Goal: Task Accomplishment & Management: Manage account settings

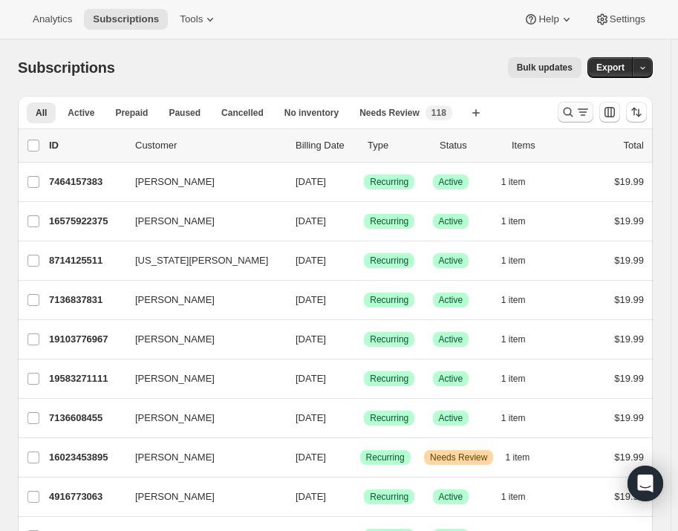
click at [571, 103] on button "Search and filter results" at bounding box center [576, 112] width 36 height 21
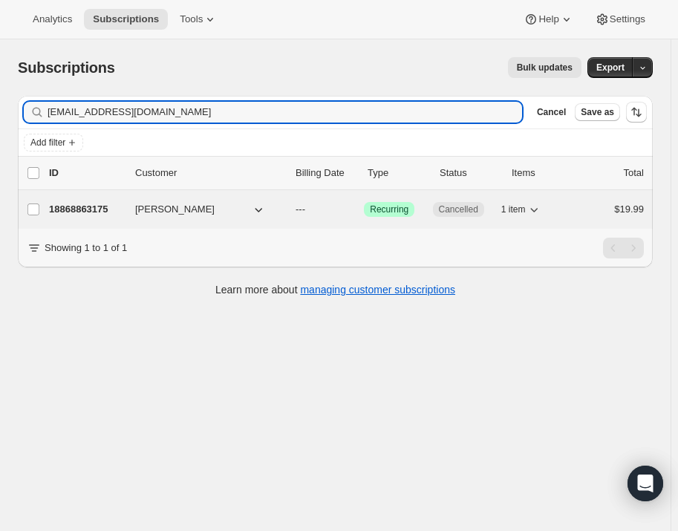
type input "[EMAIL_ADDRESS][DOMAIN_NAME]"
click at [335, 207] on p "---" at bounding box center [324, 209] width 56 height 15
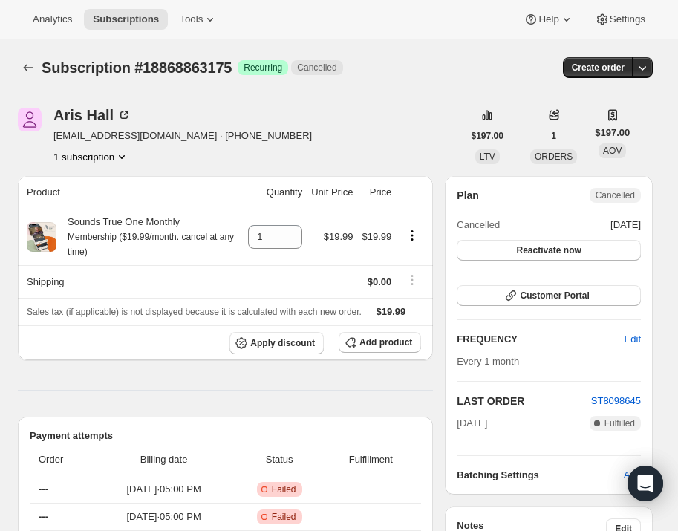
drag, startPoint x: 586, startPoint y: 226, endPoint x: 658, endPoint y: 230, distance: 71.5
click at [653, 230] on div "Plan Cancelled Cancelled [DATE] Reactivate now Customer Portal FREQUENCY Edit E…" at bounding box center [549, 335] width 208 height 319
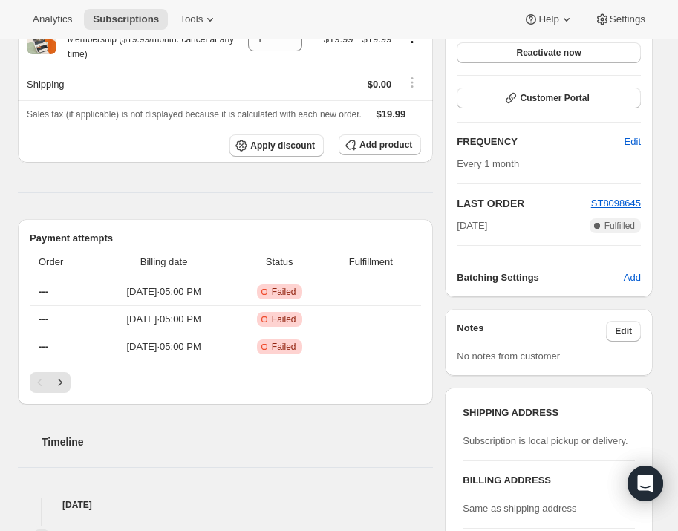
scroll to position [202, 0]
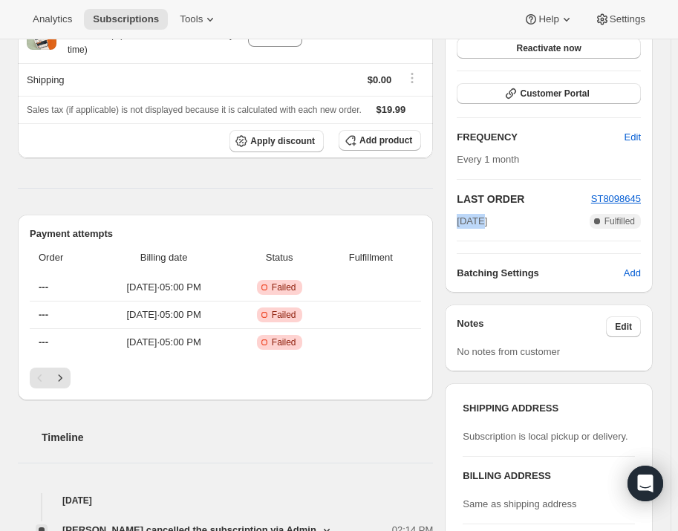
drag, startPoint x: 458, startPoint y: 225, endPoint x: 484, endPoint y: 226, distance: 26.8
click at [484, 226] on div "Plan Cancelled Cancelled [DATE] Reactivate now Customer Portal FREQUENCY Edit E…" at bounding box center [549, 133] width 208 height 319
click at [484, 226] on span "[DATE]" at bounding box center [472, 221] width 30 height 15
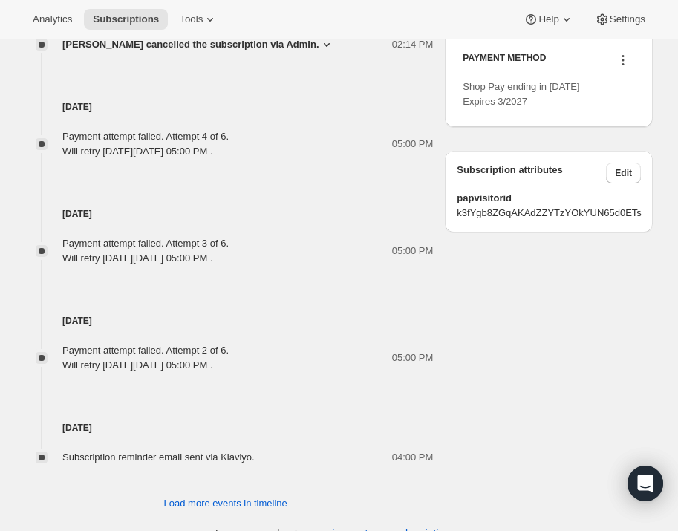
scroll to position [711, 0]
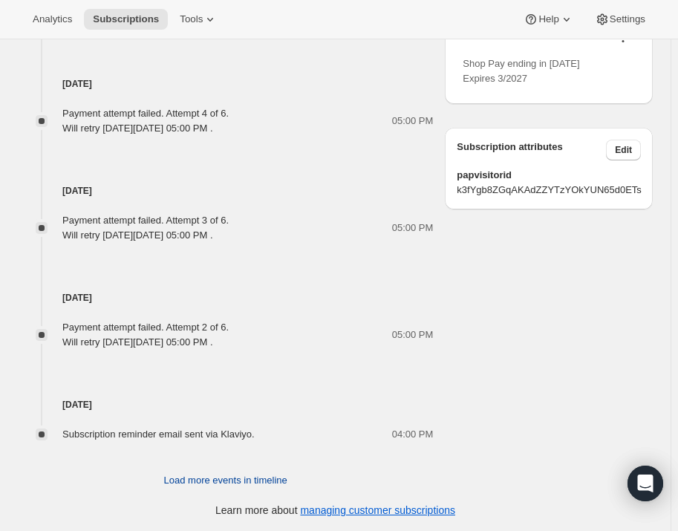
click at [231, 479] on span "Load more events in timeline" at bounding box center [225, 480] width 123 height 15
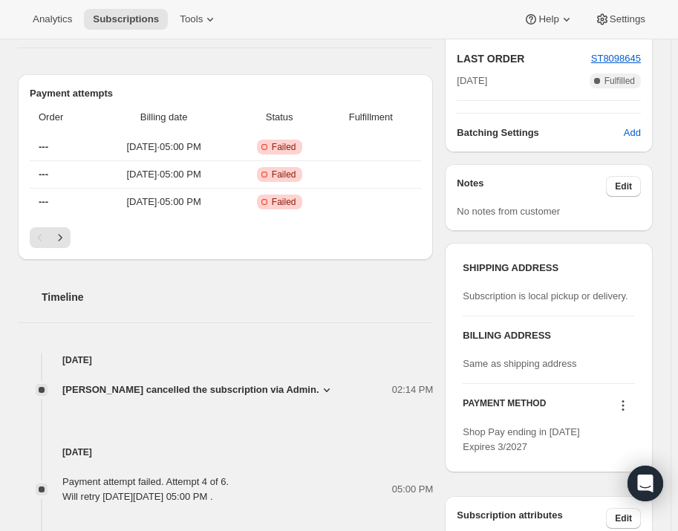
scroll to position [337, 0]
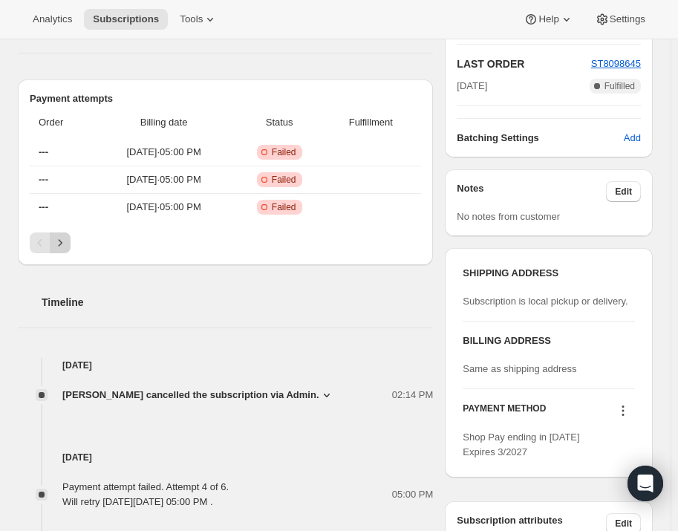
click at [68, 244] on button "Next" at bounding box center [60, 243] width 21 height 21
click at [65, 243] on icon "Next" at bounding box center [60, 243] width 15 height 15
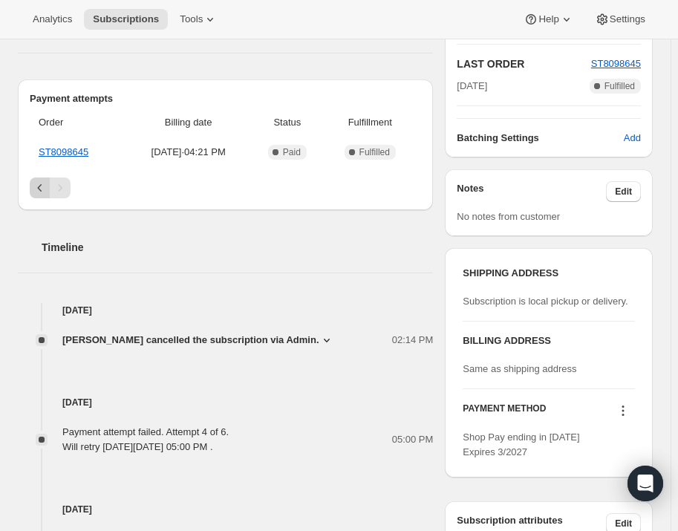
click at [38, 188] on icon "Previous" at bounding box center [40, 188] width 15 height 15
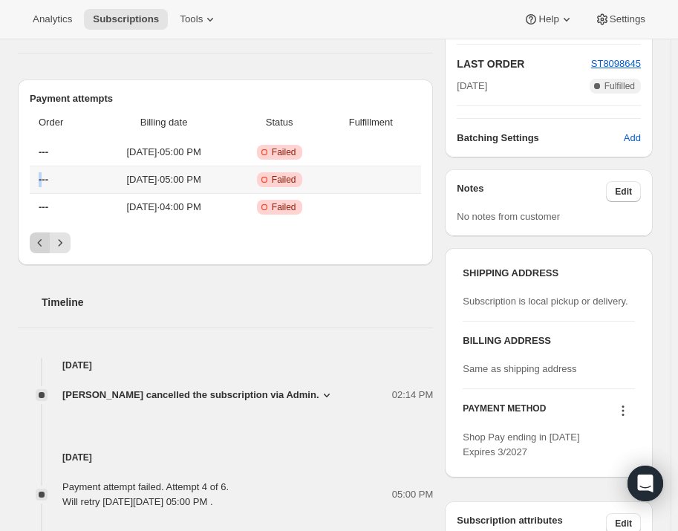
click at [38, 188] on th "---" at bounding box center [62, 179] width 64 height 27
click at [33, 236] on icon "Previous" at bounding box center [40, 243] width 15 height 15
click at [35, 242] on icon "Previous" at bounding box center [40, 243] width 15 height 15
